Goal: Download file/media

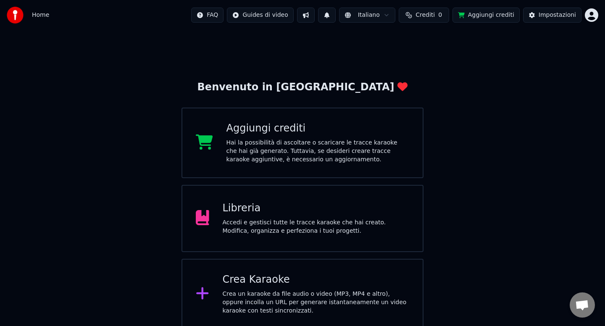
click at [238, 215] on div "Libreria Accedi e gestisci tutte le tracce karaoke che hai creato. Modifica, or…" at bounding box center [316, 219] width 187 height 34
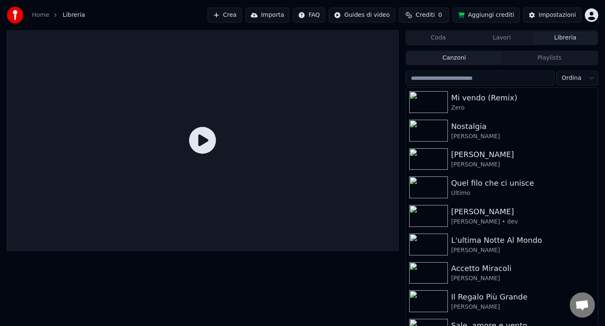
click at [430, 78] on input "search" at bounding box center [479, 78] width 149 height 15
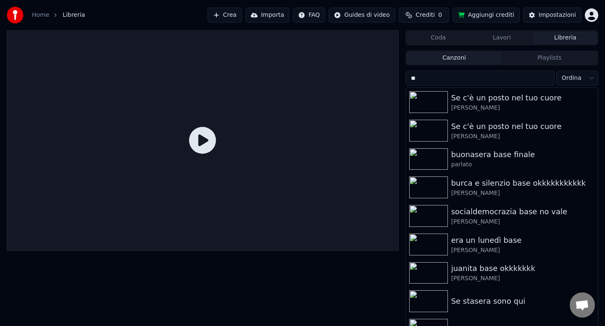
type input "*"
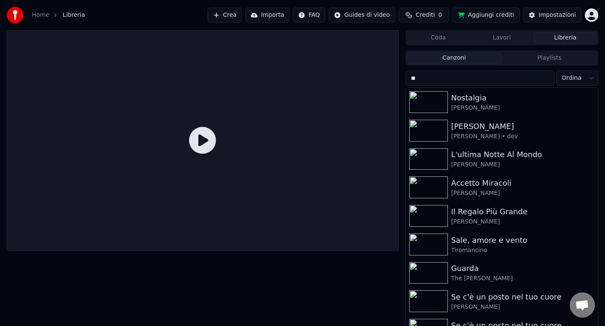
type input "*"
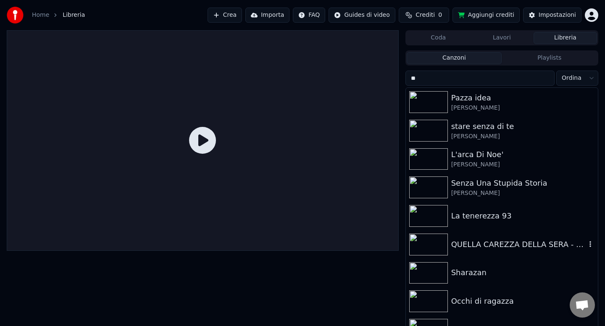
type input "**"
click at [502, 243] on div "QUELLA CAREZZA DELLA SERA - New Trolls dev" at bounding box center [518, 244] width 135 height 12
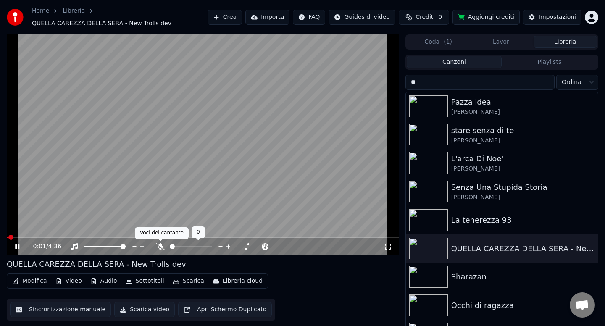
click at [161, 246] on icon at bounding box center [160, 246] width 8 height 7
click at [189, 280] on button "Scarica" at bounding box center [188, 281] width 38 height 12
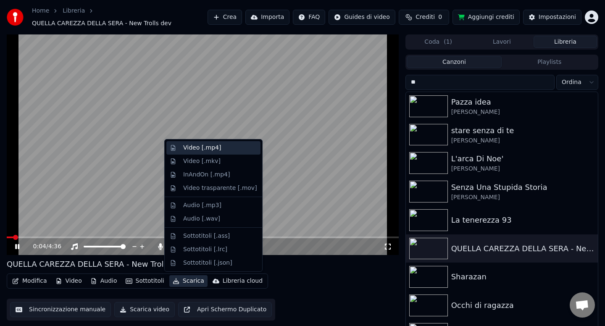
click at [190, 151] on div "Video [.mp4]" at bounding box center [202, 148] width 38 height 8
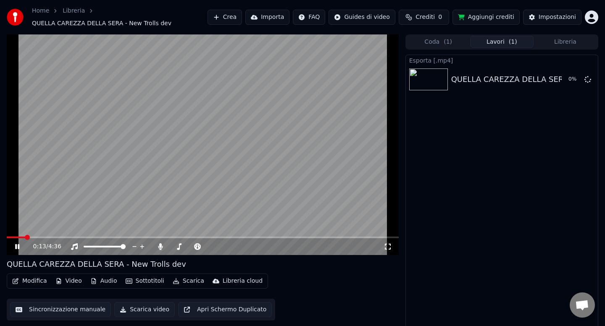
click at [17, 248] on icon at bounding box center [23, 246] width 20 height 7
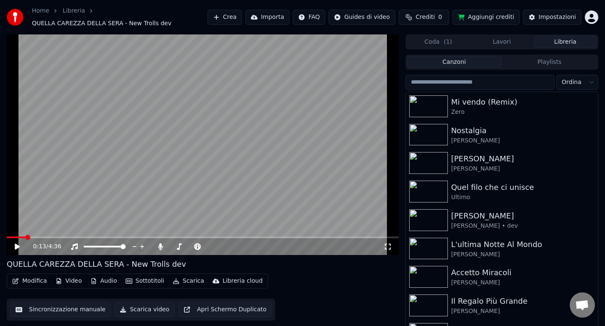
click at [563, 44] on button "Libreria" at bounding box center [564, 42] width 63 height 12
click at [481, 88] on input "search" at bounding box center [479, 82] width 149 height 15
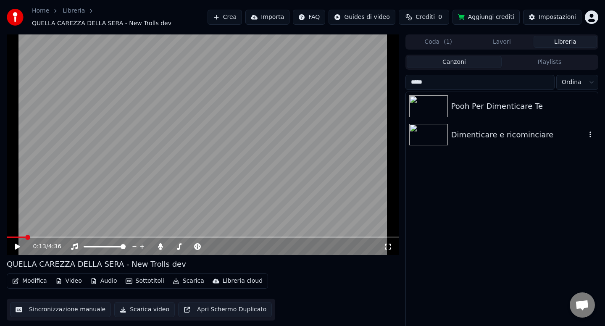
type input "*****"
click at [491, 133] on div "Dimenticare e ricominciare" at bounding box center [518, 135] width 135 height 12
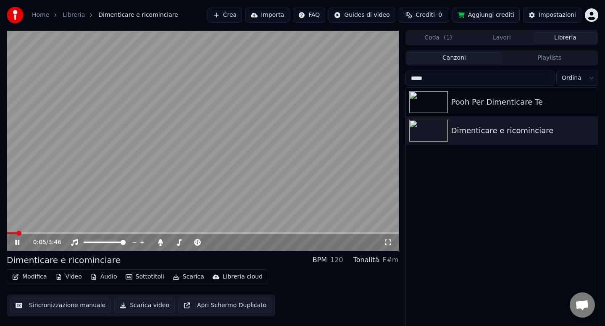
click at [45, 232] on span at bounding box center [203, 233] width 392 height 2
click at [87, 237] on div "0:22 / 3:46" at bounding box center [203, 242] width 392 height 17
click at [86, 234] on div "0:25 / 3:46" at bounding box center [203, 242] width 392 height 17
click at [96, 232] on span at bounding box center [203, 233] width 392 height 2
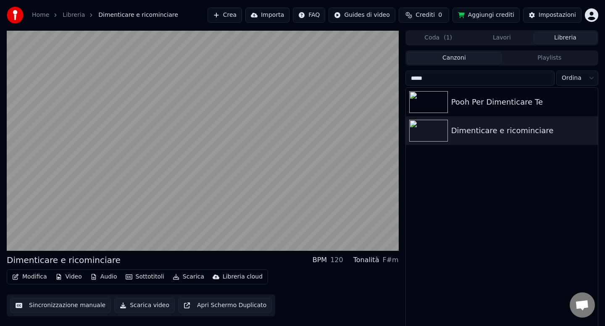
click at [182, 278] on button "Scarica" at bounding box center [188, 277] width 38 height 12
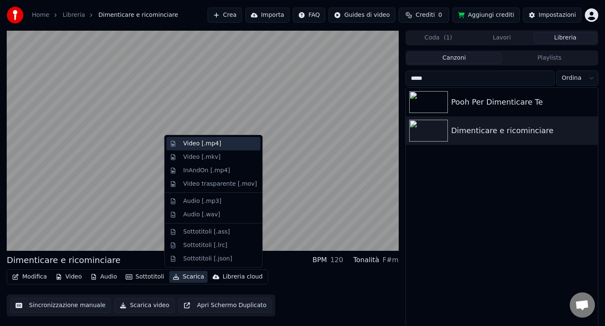
click at [195, 145] on div "Video [.mp4]" at bounding box center [202, 143] width 38 height 8
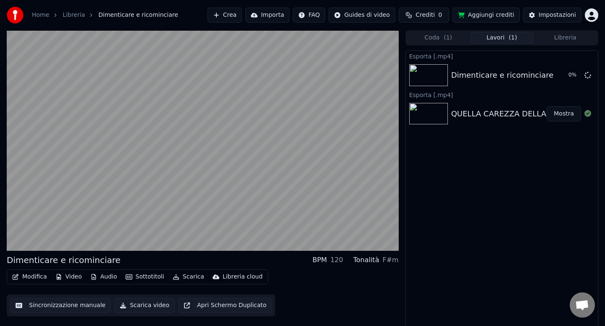
click at [567, 39] on button "Libreria" at bounding box center [564, 38] width 63 height 12
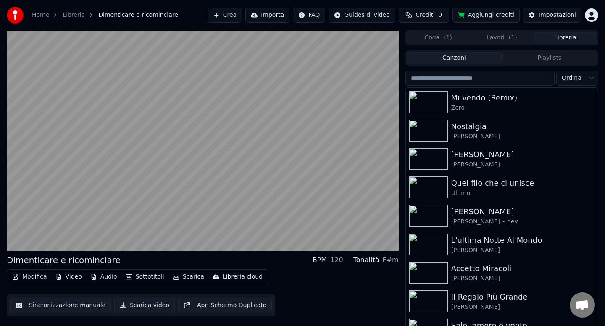
click at [494, 42] on button "Lavori ( 1 )" at bounding box center [501, 38] width 63 height 12
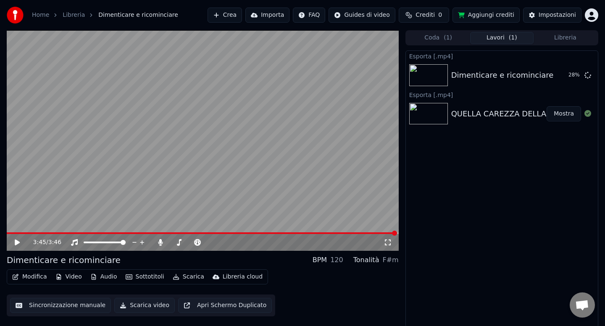
click at [565, 39] on button "Libreria" at bounding box center [564, 38] width 63 height 12
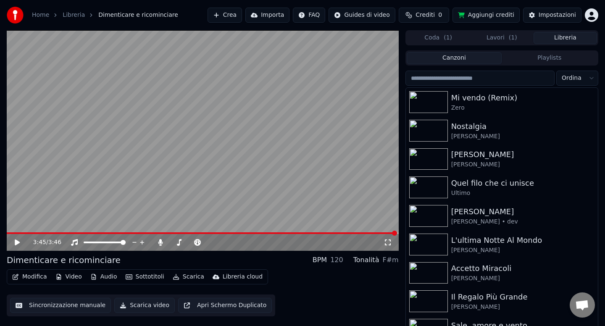
click at [474, 76] on input "search" at bounding box center [479, 78] width 149 height 15
type input "*"
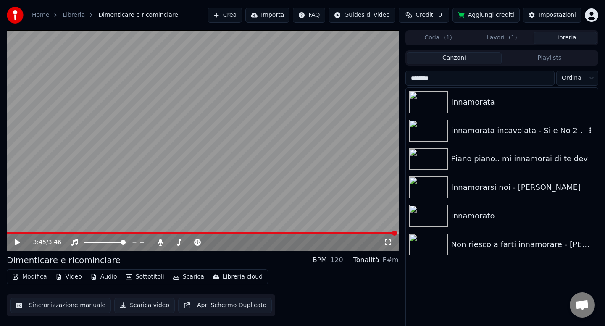
type input "********"
click at [477, 125] on div "innamorata incavolata - Si e No 2025" at bounding box center [518, 131] width 135 height 12
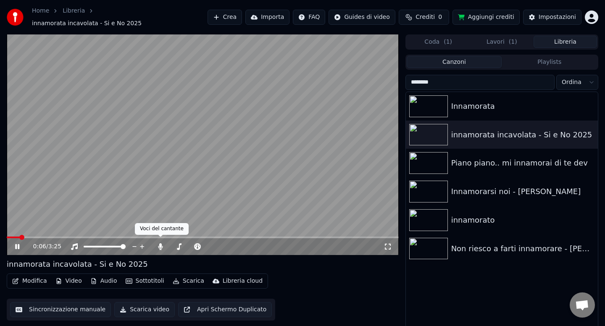
click at [185, 275] on button "Scarica" at bounding box center [188, 281] width 38 height 12
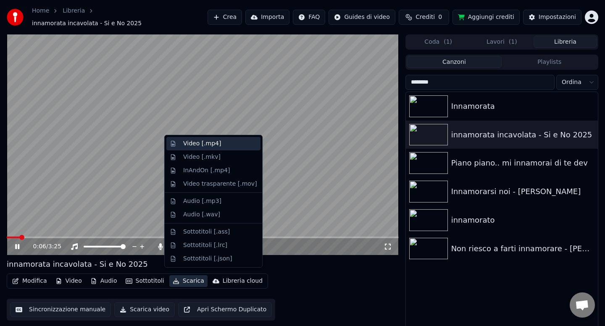
click at [191, 142] on div "Video [.mp4]" at bounding box center [202, 143] width 38 height 8
